Goal: Find specific page/section

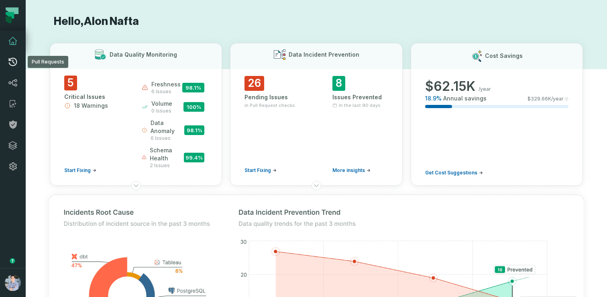
click at [13, 57] on icon at bounding box center [13, 62] width 10 height 10
